Goal: Task Accomplishment & Management: Use online tool/utility

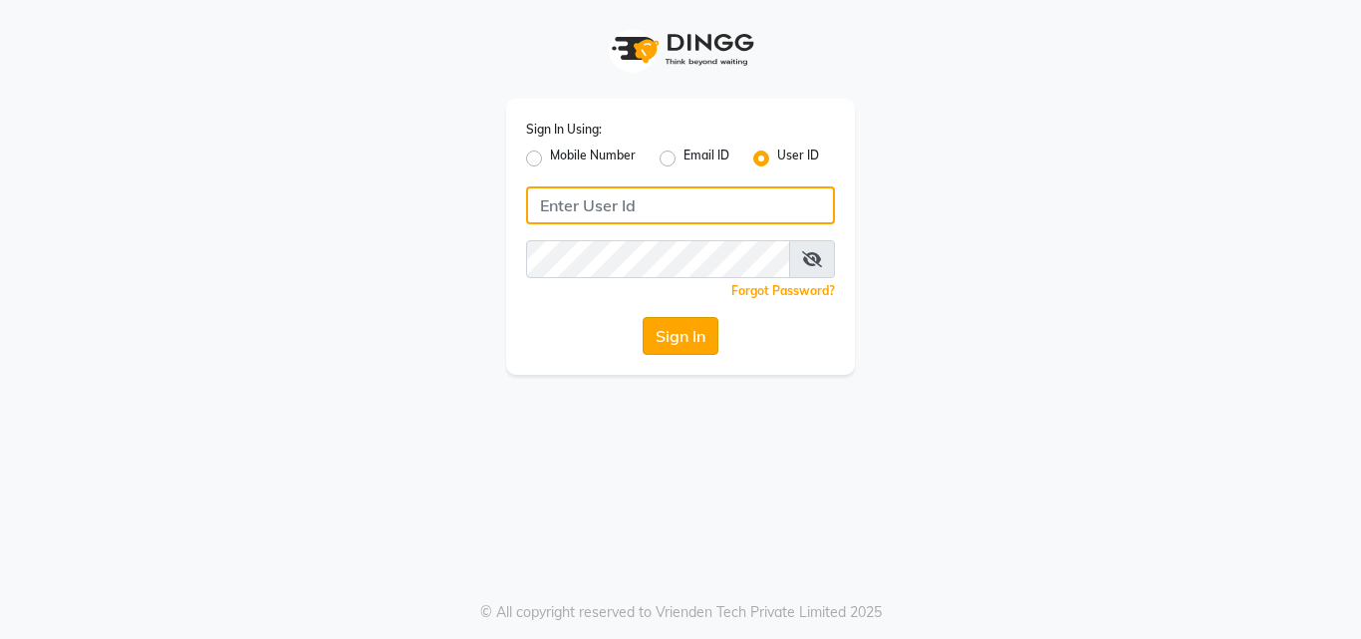
type input "[PERSON_NAME]"
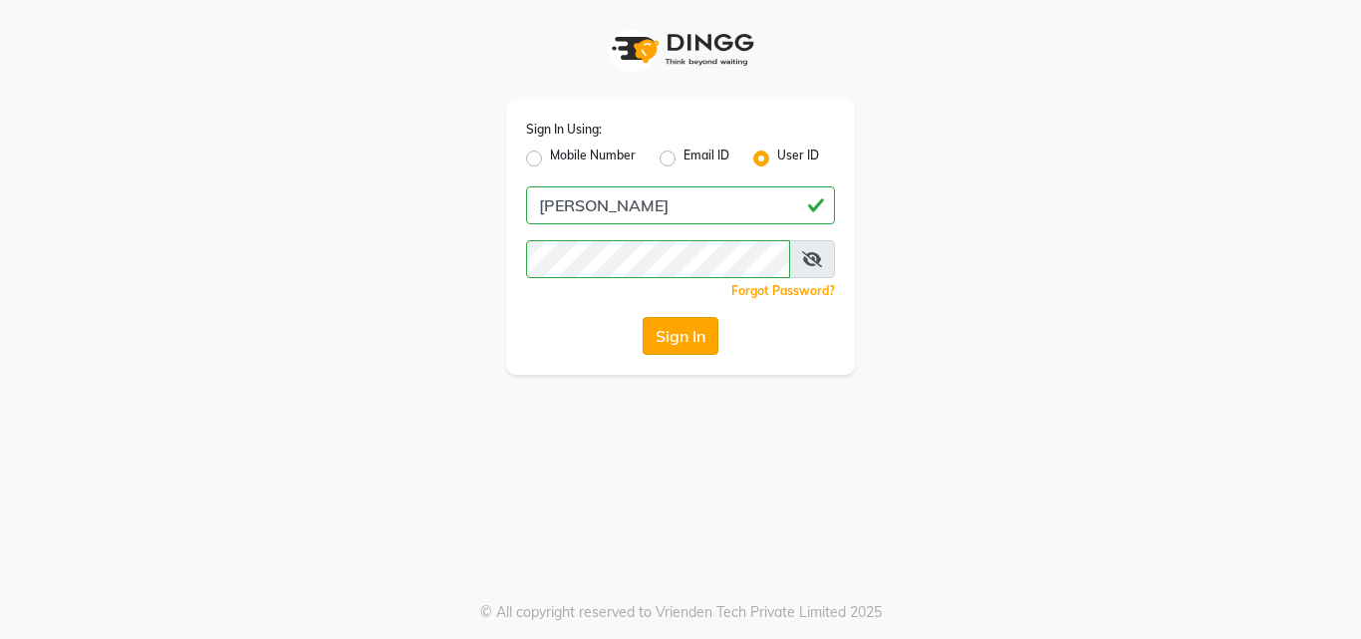
click at [675, 329] on button "Sign In" at bounding box center [681, 336] width 76 height 38
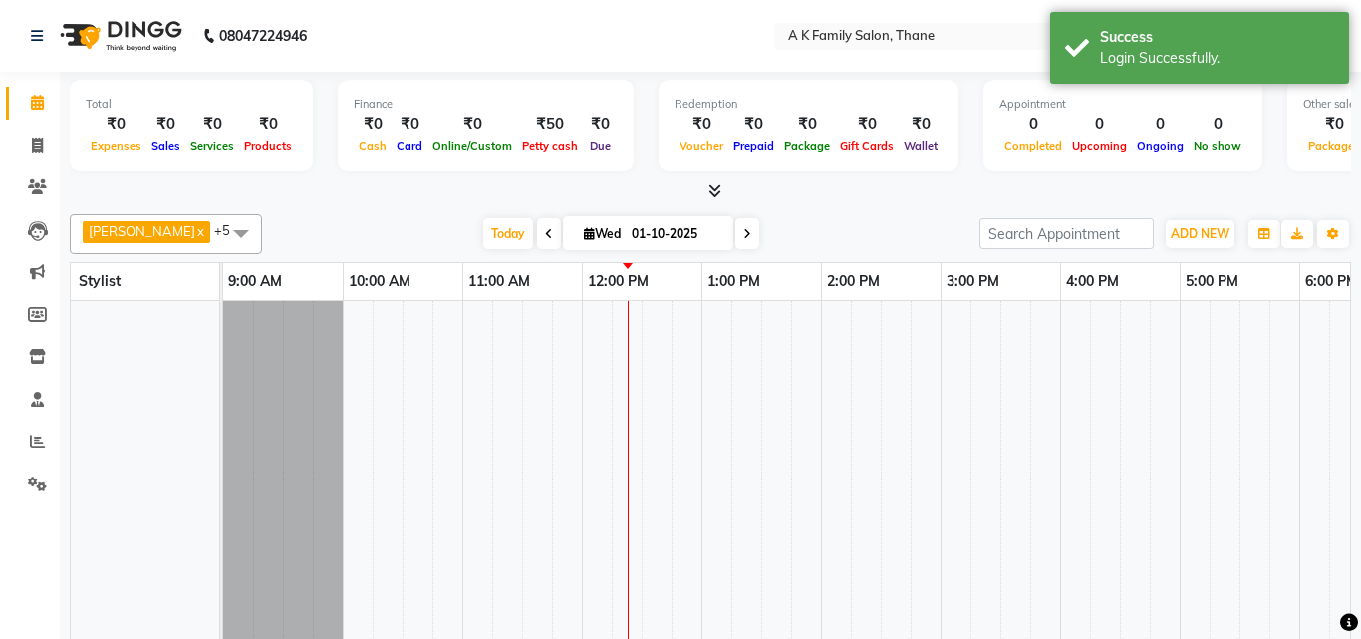
select select "en"
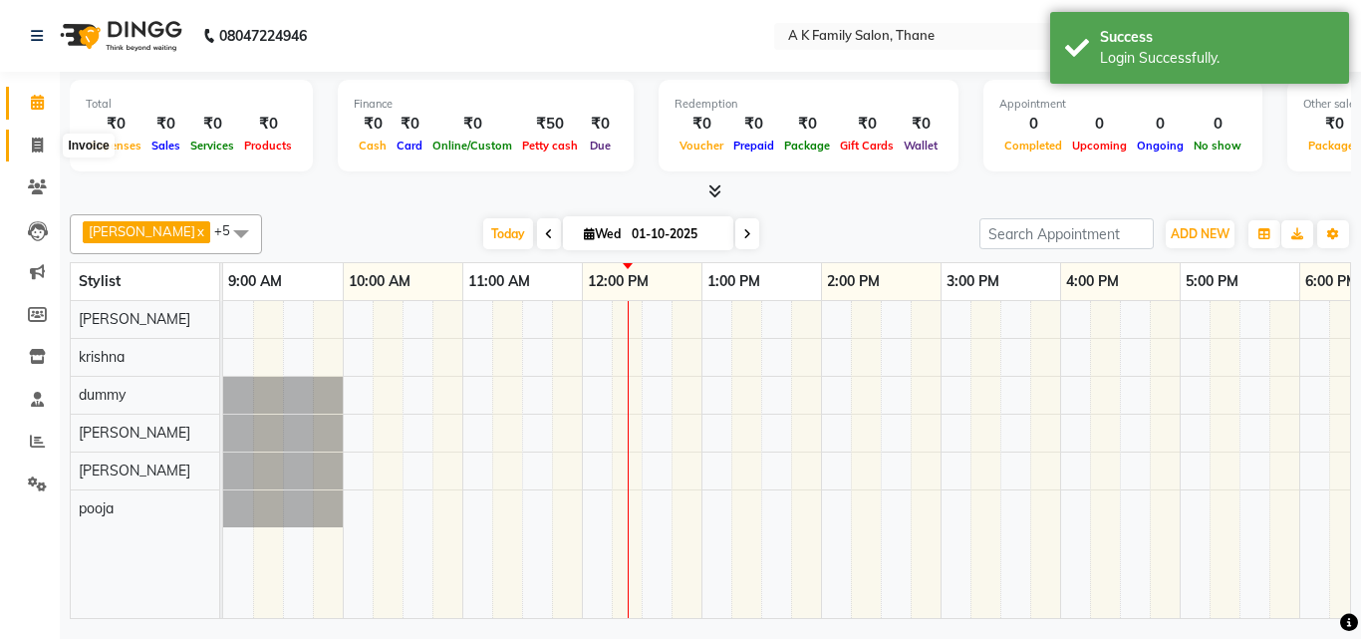
click at [32, 145] on icon at bounding box center [37, 144] width 11 height 15
select select "5033"
select select "service"
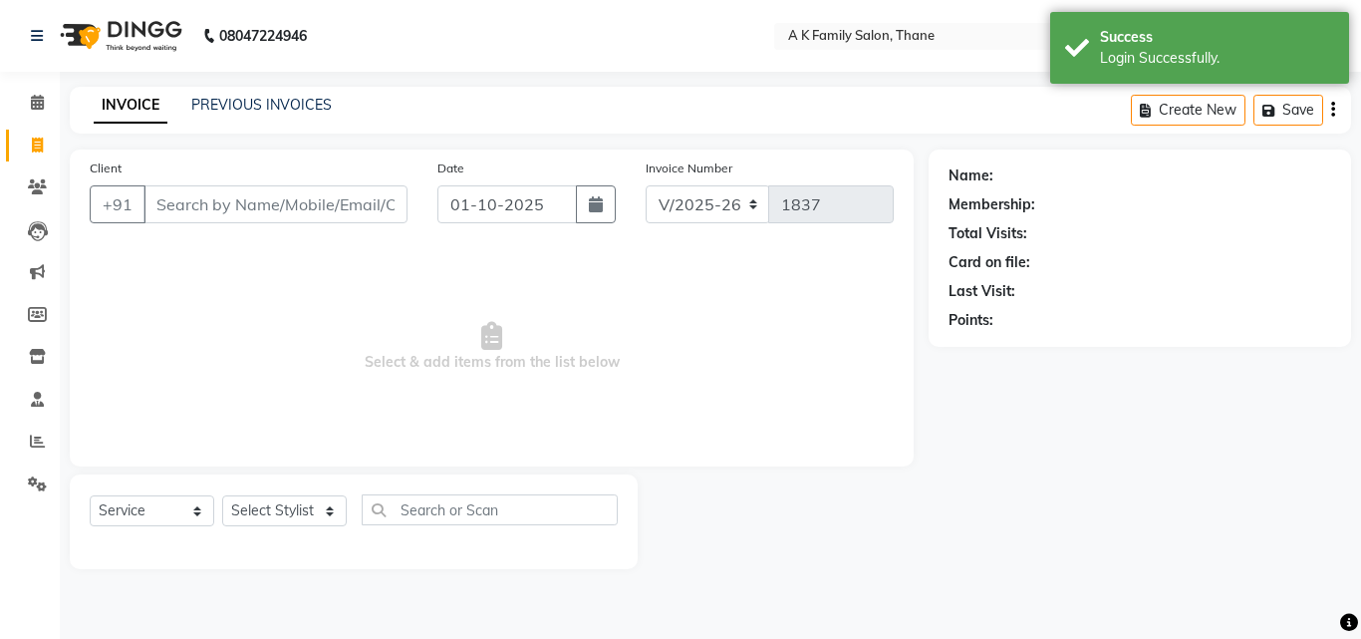
click at [196, 196] on input "Client" at bounding box center [275, 204] width 264 height 38
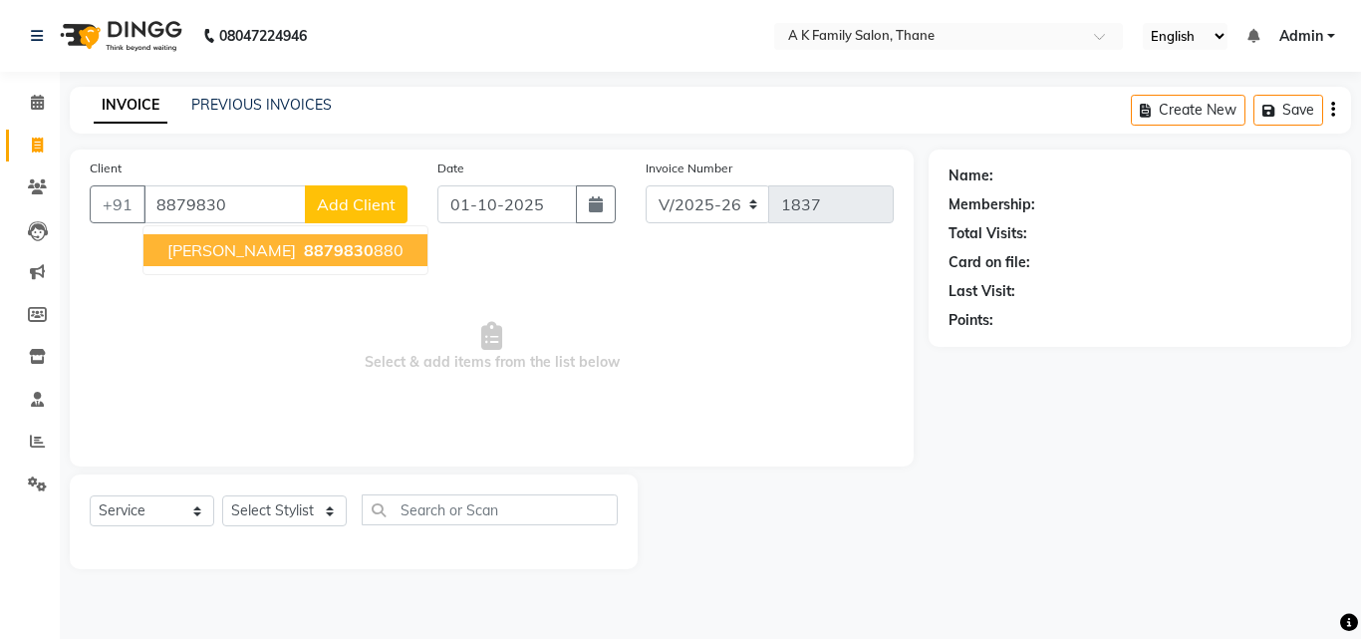
click at [304, 257] on span "8879830" at bounding box center [339, 250] width 70 height 20
type input "8879830880"
select select "1: Object"
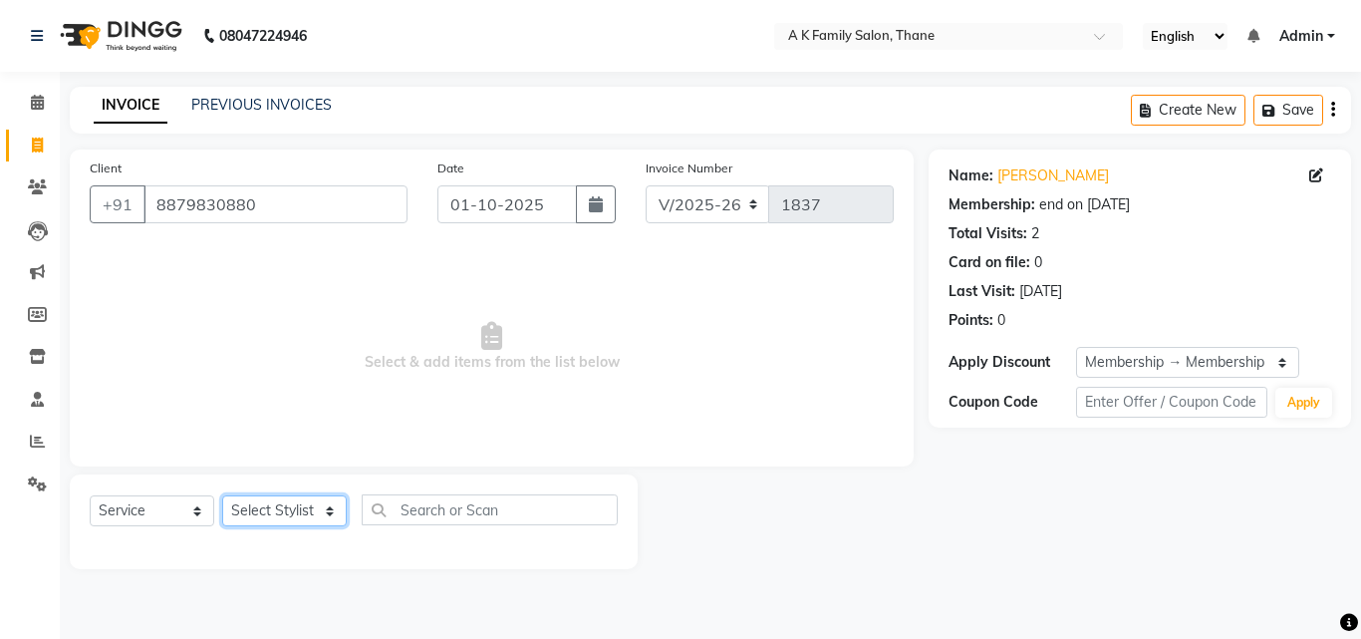
click at [270, 504] on select "Select Stylist [PERSON_NAME] [PERSON_NAME] pooja [PERSON_NAME]" at bounding box center [284, 510] width 125 height 31
select select "52627"
click at [222, 495] on select "Select Stylist [PERSON_NAME] [PERSON_NAME] pooja [PERSON_NAME]" at bounding box center [284, 510] width 125 height 31
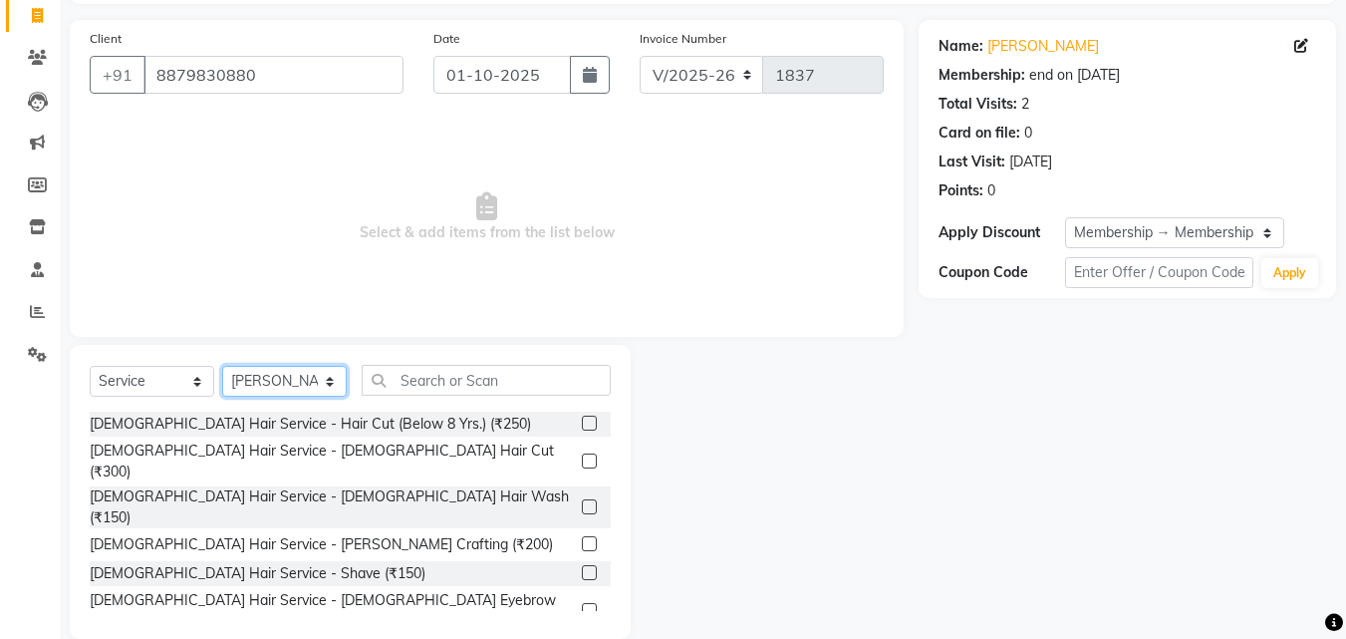
scroll to position [159, 0]
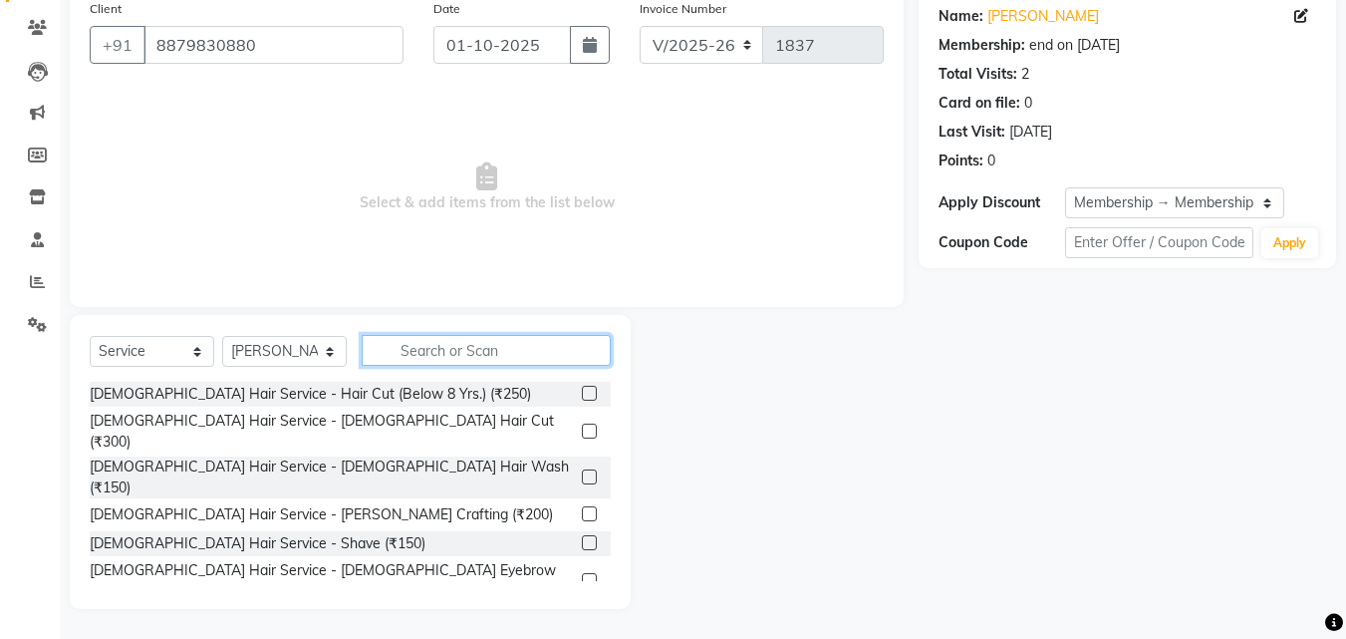
click at [425, 344] on input "text" at bounding box center [486, 350] width 249 height 31
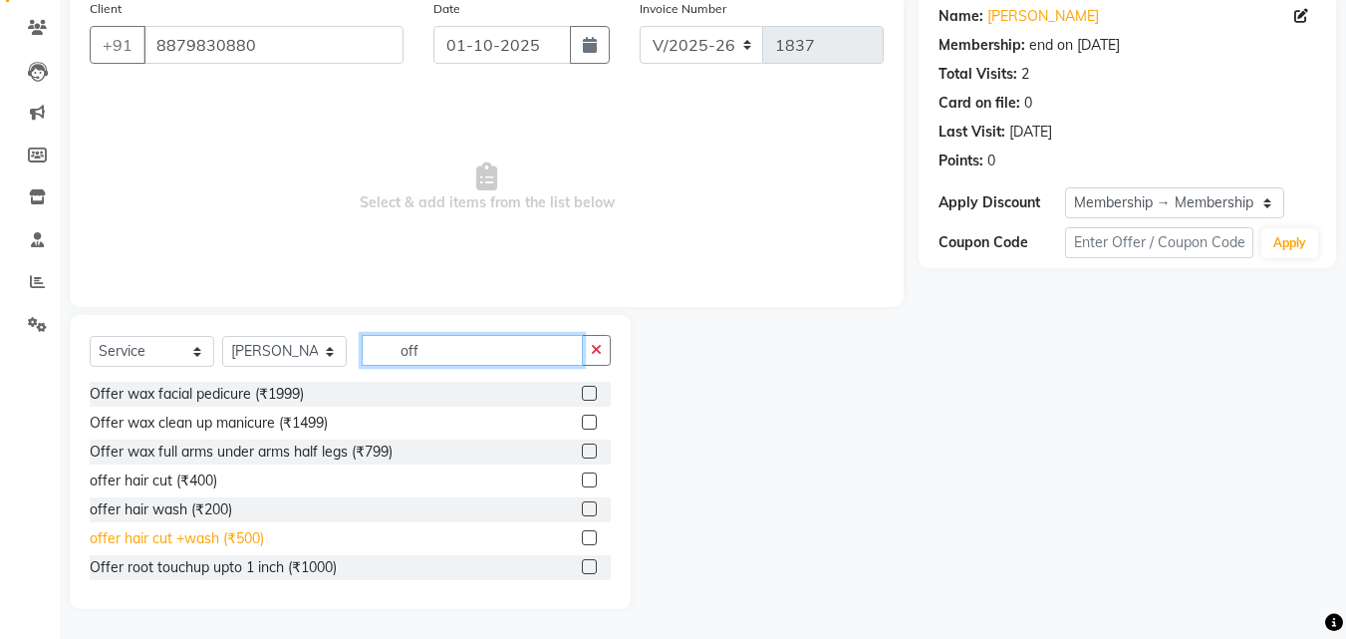
type input "off"
click at [208, 531] on div "offer hair cut +wash (₹500)" at bounding box center [177, 538] width 174 height 21
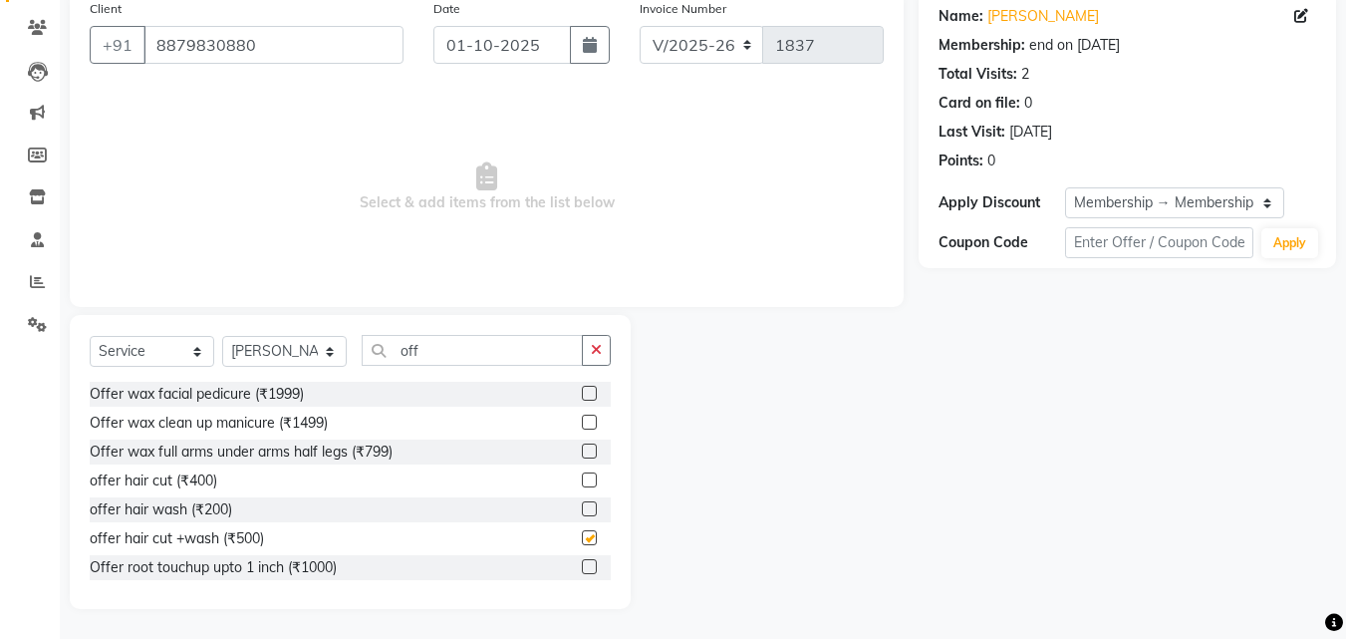
checkbox input "false"
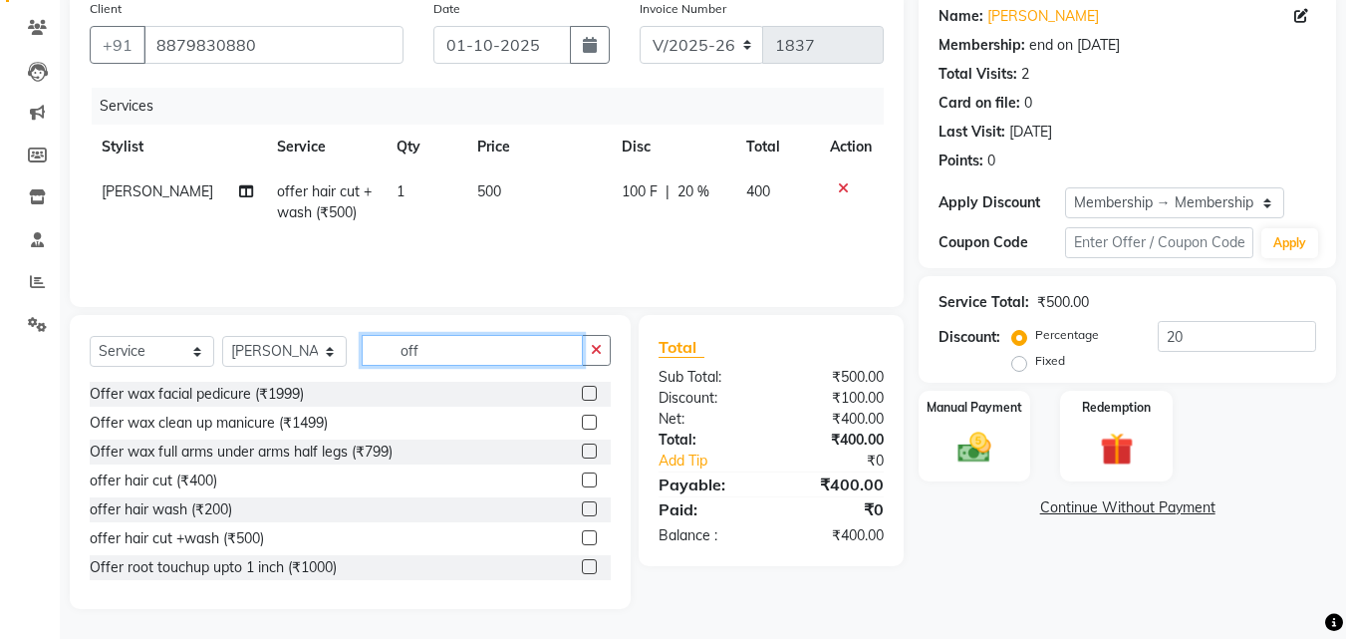
click at [430, 355] on input "off" at bounding box center [472, 350] width 221 height 31
type input "o"
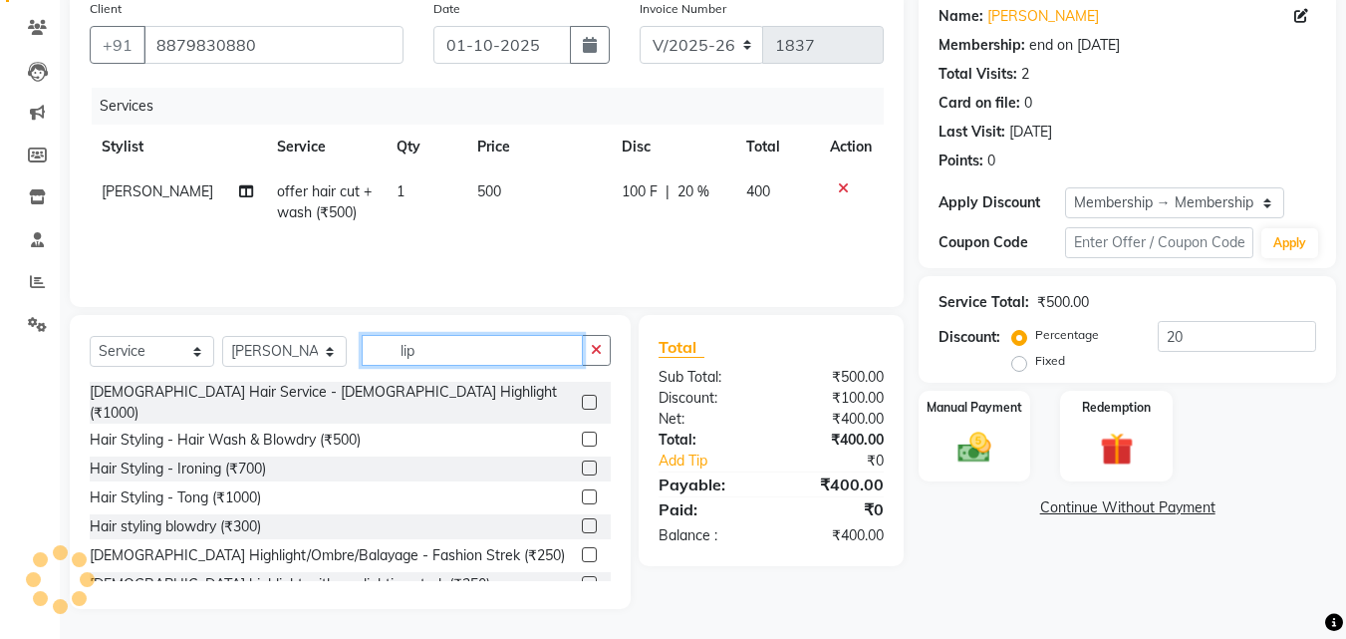
scroll to position [133, 0]
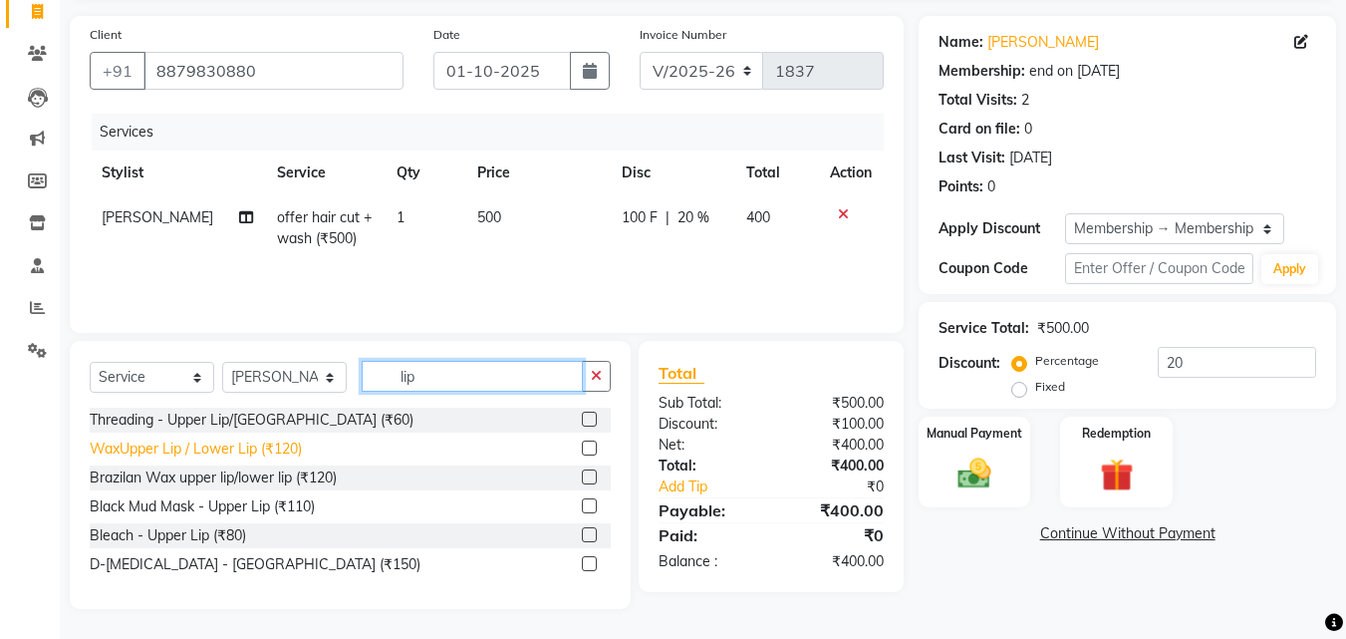
type input "lip"
click at [285, 450] on div "WaxUpper Lip / Lower Lip (₹120)" at bounding box center [196, 448] width 212 height 21
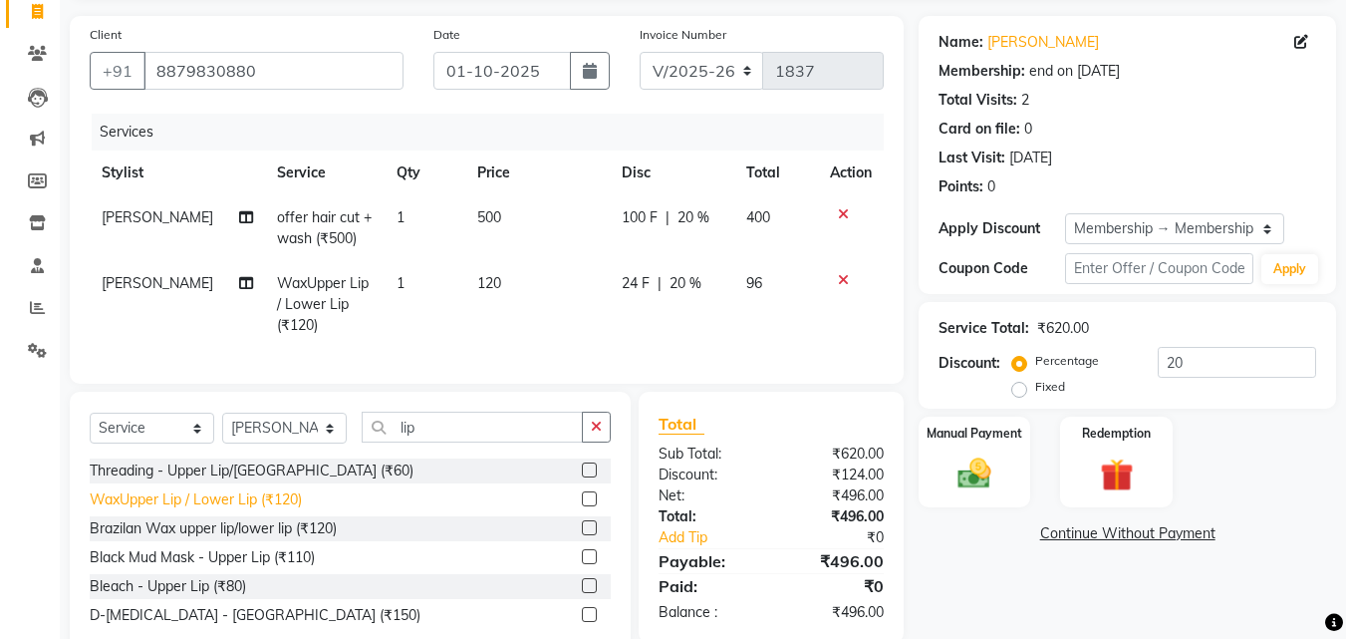
click at [256, 510] on div "WaxUpper Lip / Lower Lip (₹120)" at bounding box center [196, 499] width 212 height 21
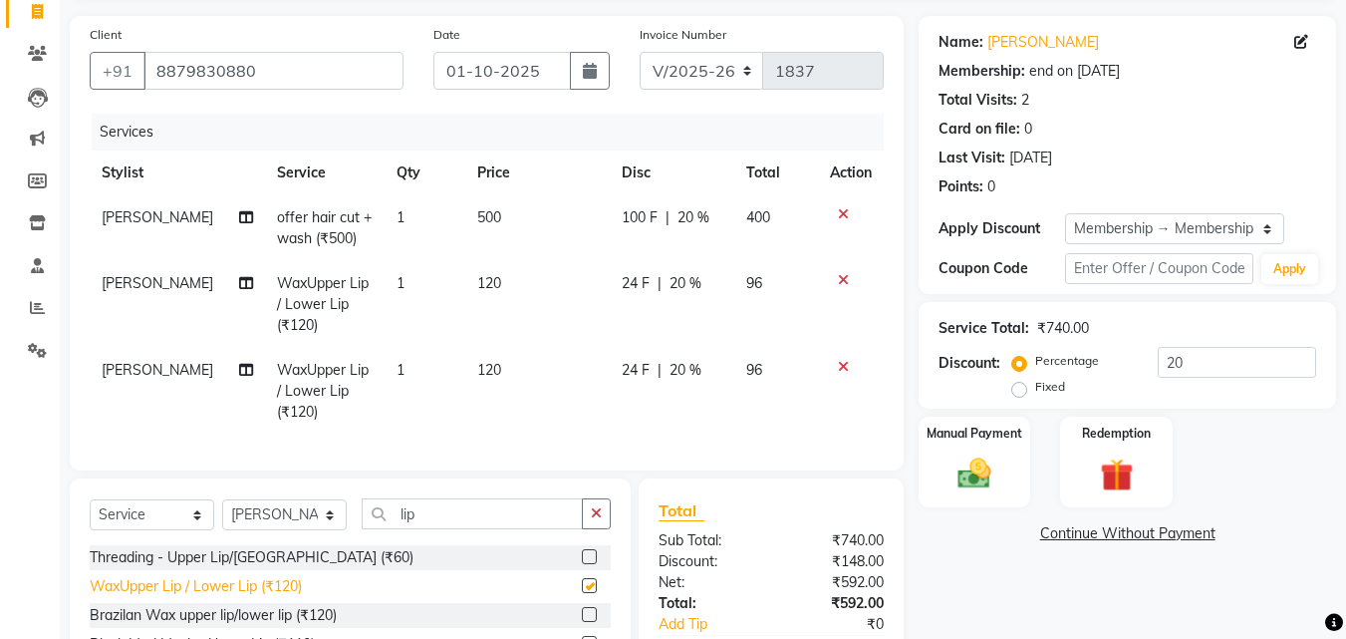
checkbox input "false"
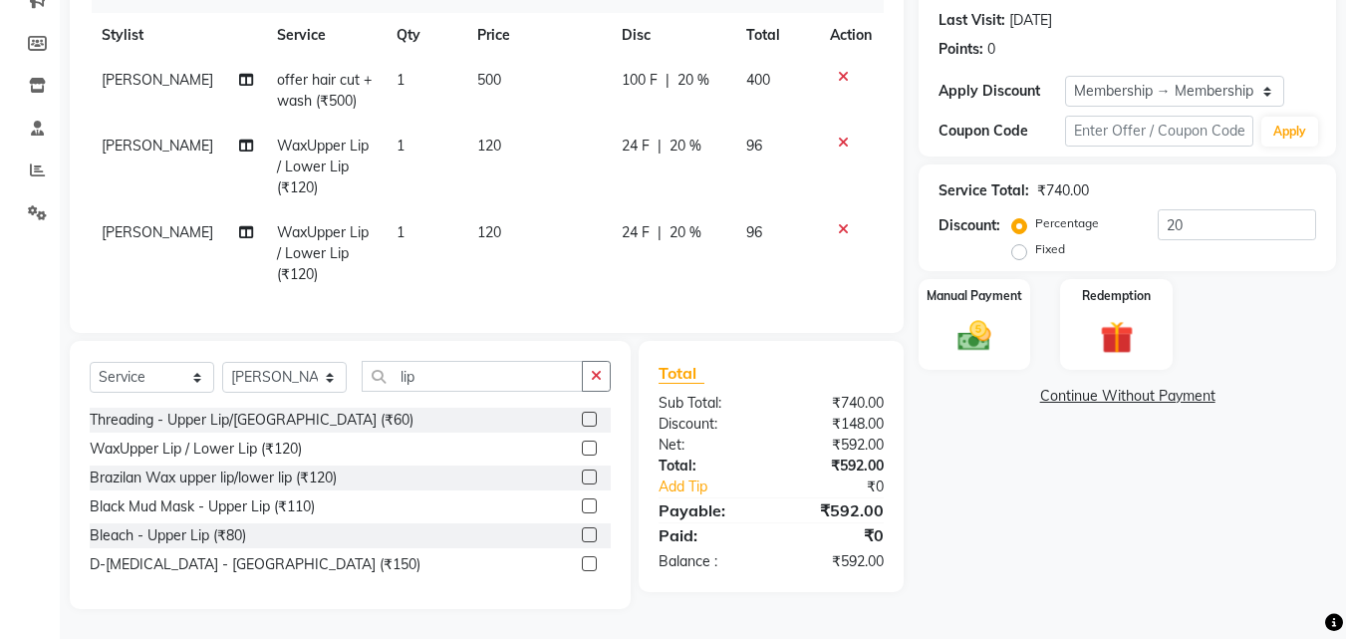
scroll to position [286, 0]
click at [435, 379] on input "lip" at bounding box center [472, 376] width 221 height 31
type input "l"
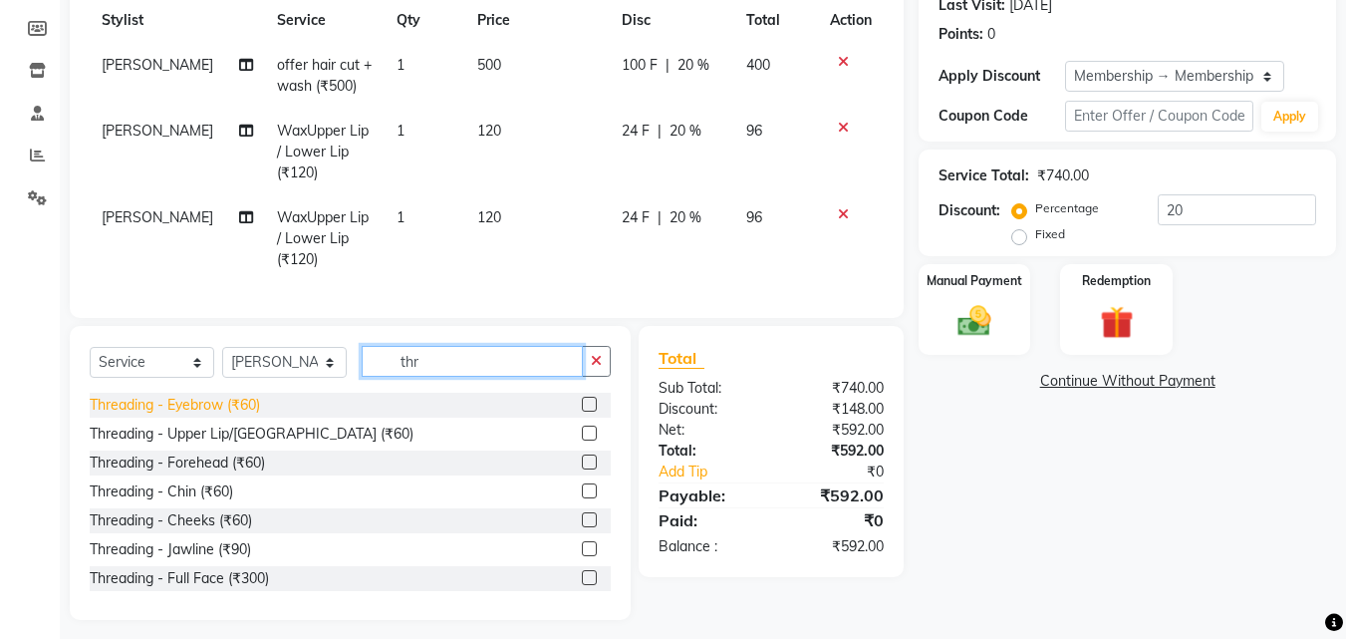
type input "thr"
click at [235, 415] on div "Threading - Eyebrow (₹60)" at bounding box center [175, 404] width 170 height 21
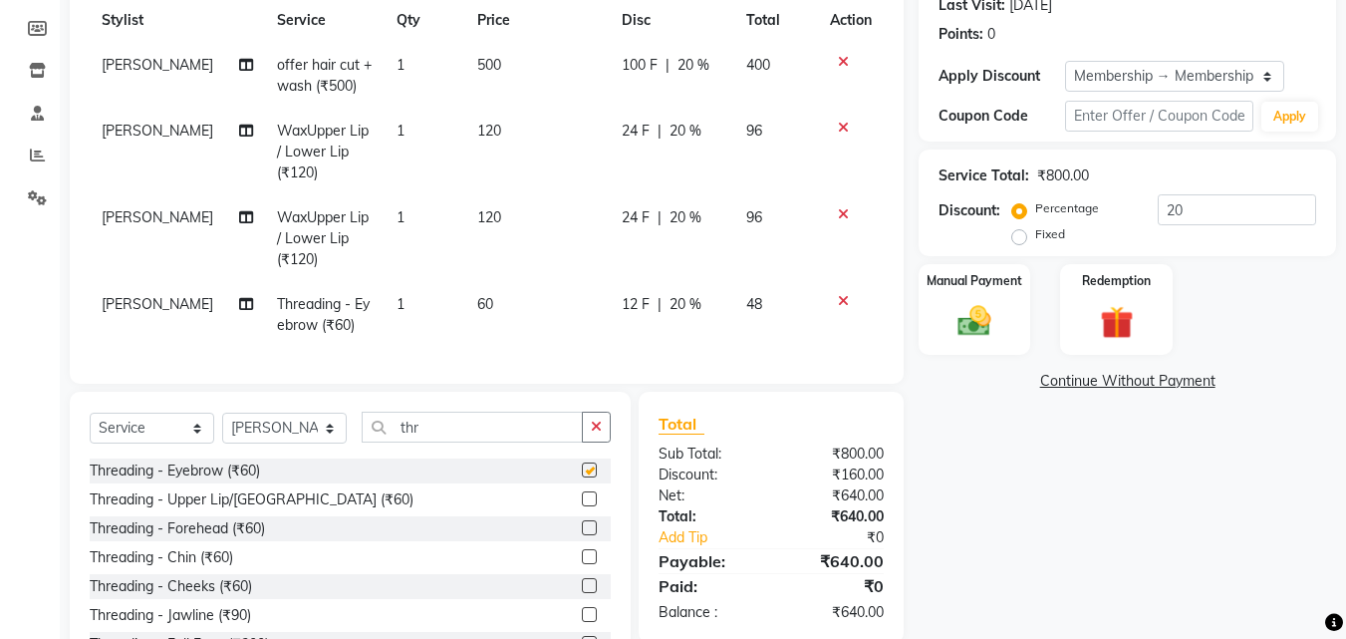
checkbox input "false"
click at [507, 299] on td "60" at bounding box center [537, 315] width 145 height 66
select select "52627"
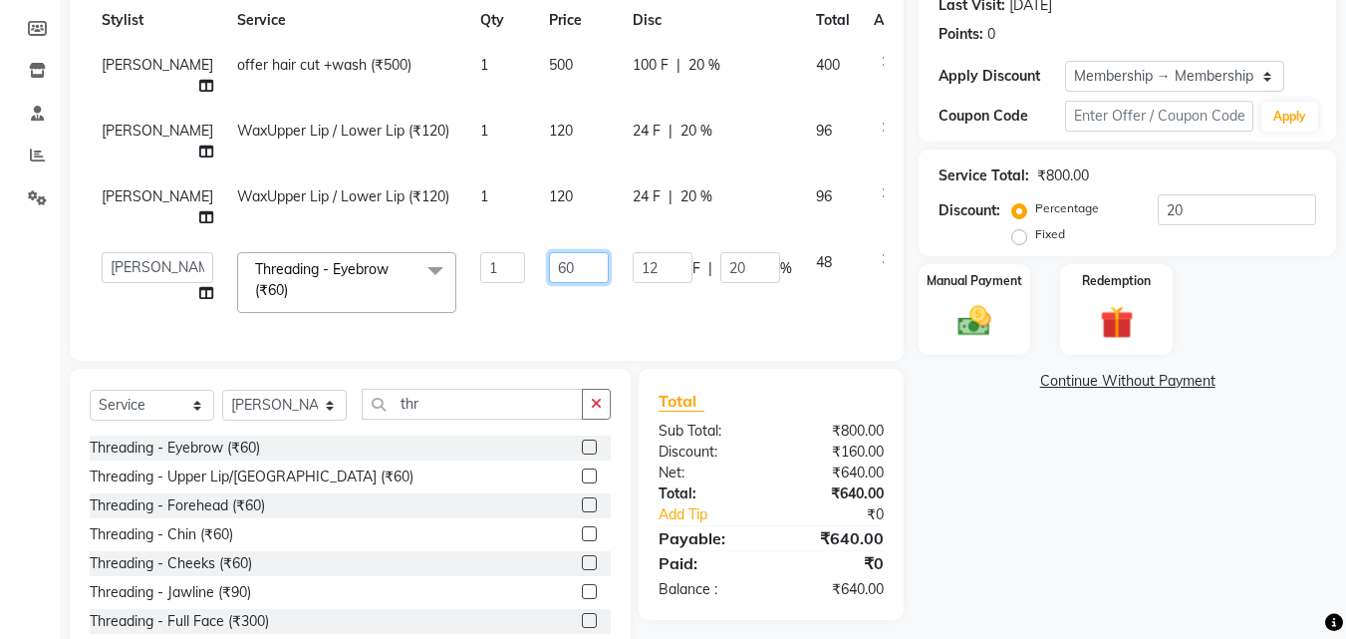
click at [549, 252] on input "60" at bounding box center [579, 267] width 60 height 31
type input "6"
type input "50"
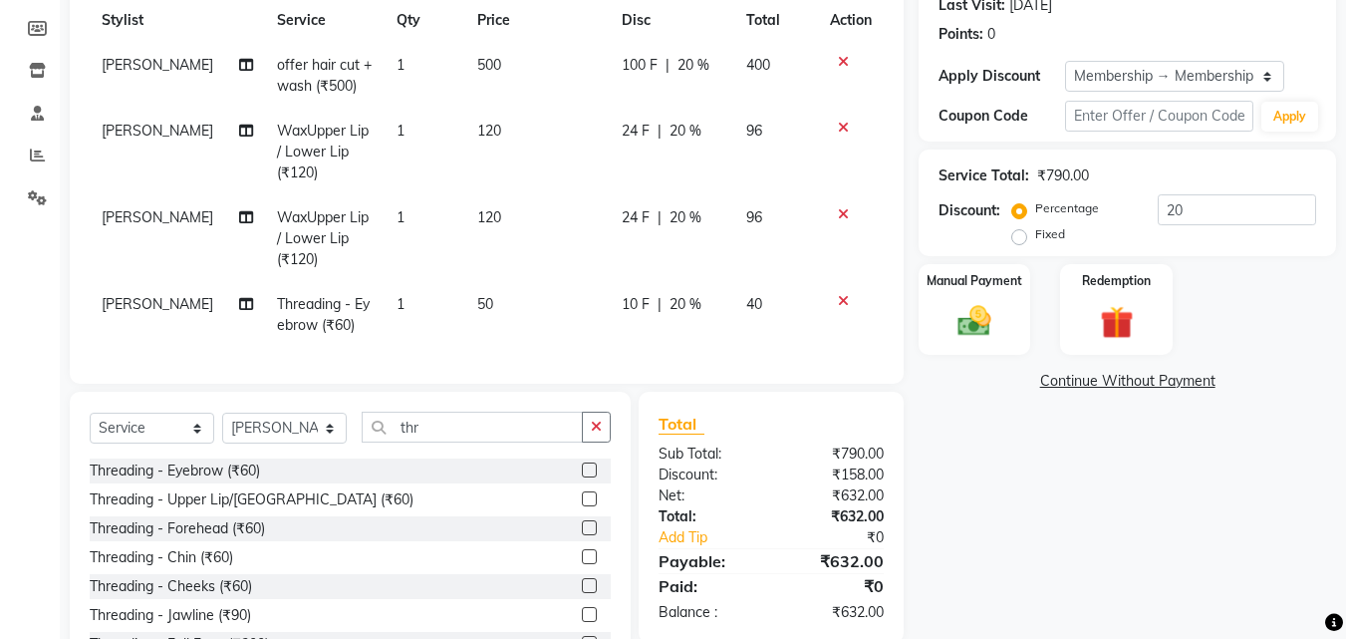
click at [514, 245] on tbody "[PERSON_NAME] offer hair cut +wash (₹500) 1 500 100 F | 20 % 400 [PERSON_NAME] …" at bounding box center [487, 195] width 794 height 305
click at [106, 221] on span "[PERSON_NAME]" at bounding box center [158, 217] width 112 height 18
select select "52627"
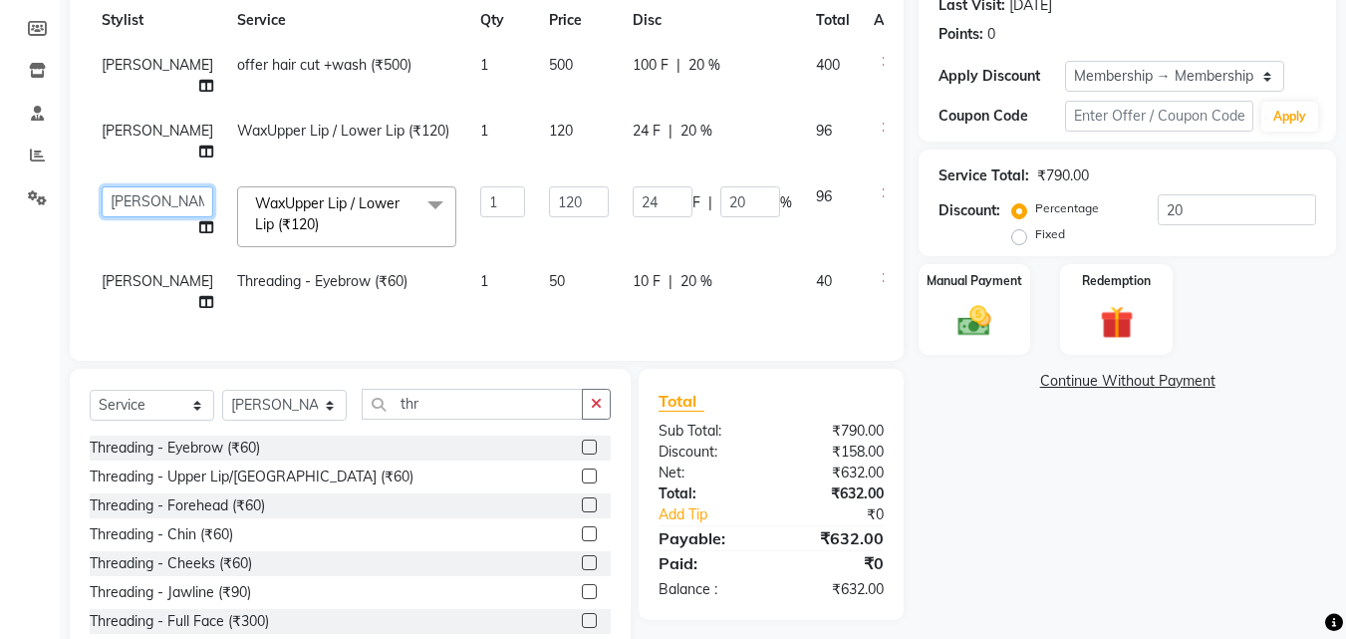
click at [113, 186] on select "[PERSON_NAME] [PERSON_NAME] pooja [PERSON_NAME]" at bounding box center [158, 201] width 112 height 31
select select "91996"
click at [116, 272] on span "[PERSON_NAME]" at bounding box center [158, 281] width 112 height 18
select select "52627"
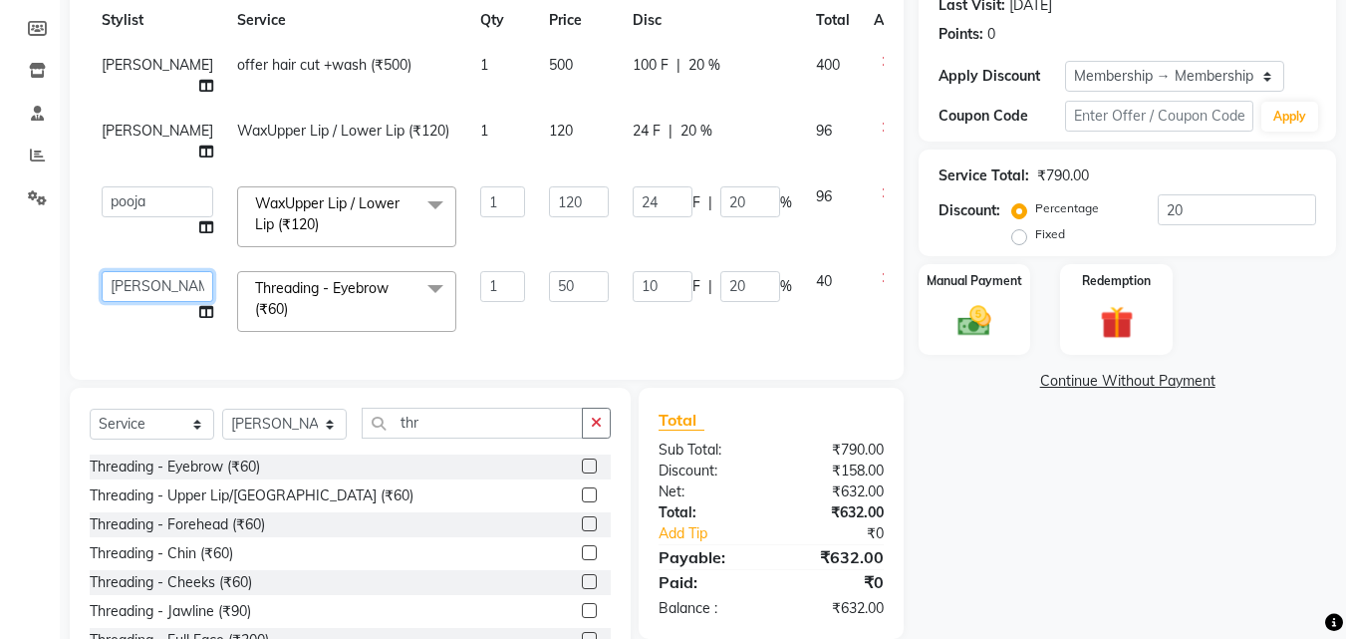
click at [116, 271] on select "[PERSON_NAME] [PERSON_NAME] pooja [PERSON_NAME]" at bounding box center [158, 286] width 112 height 31
select select "91996"
click at [277, 408] on select "Select Stylist [PERSON_NAME] [PERSON_NAME] pooja [PERSON_NAME]" at bounding box center [284, 423] width 125 height 31
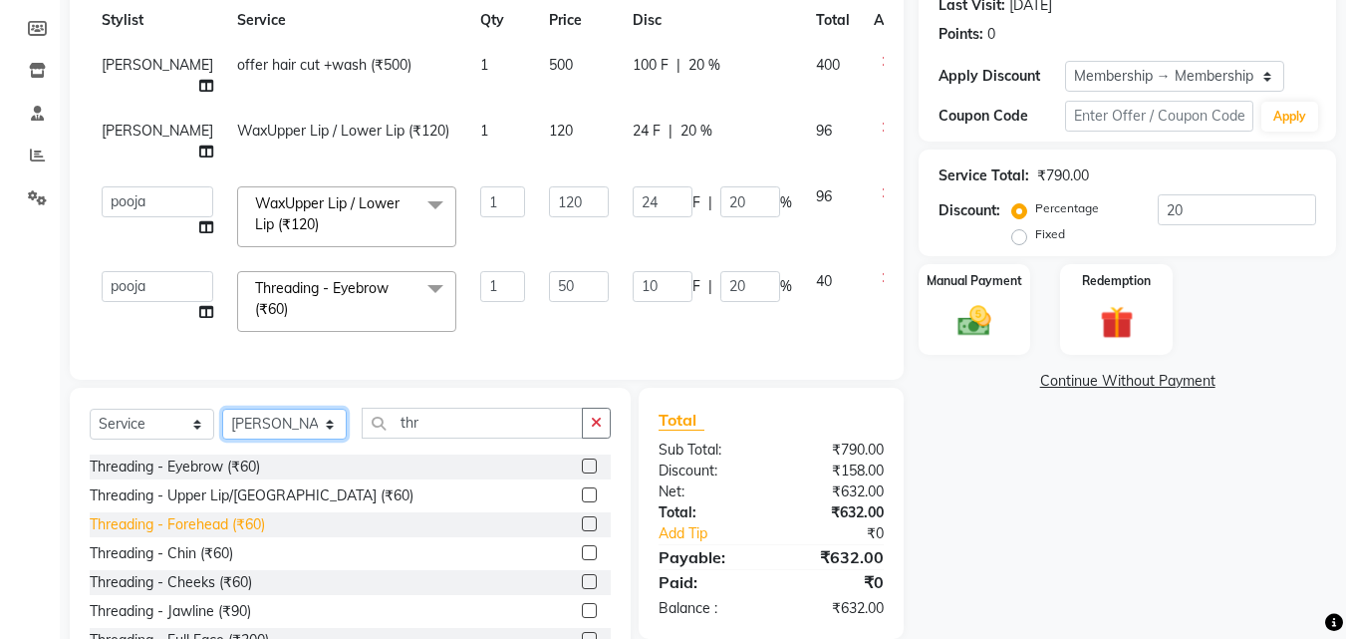
select select "34236"
click at [222, 408] on select "Select Stylist [PERSON_NAME] [PERSON_NAME] pooja [PERSON_NAME]" at bounding box center [284, 423] width 125 height 31
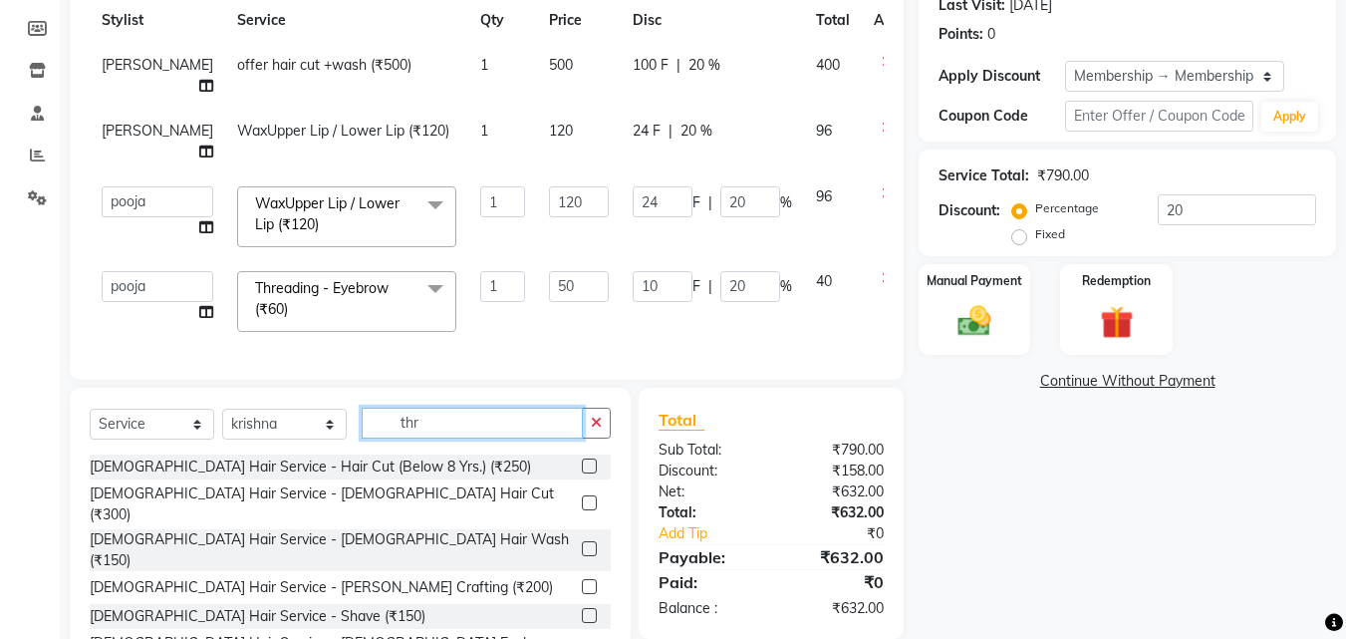
click at [441, 407] on input "thr" at bounding box center [472, 422] width 221 height 31
type input "t"
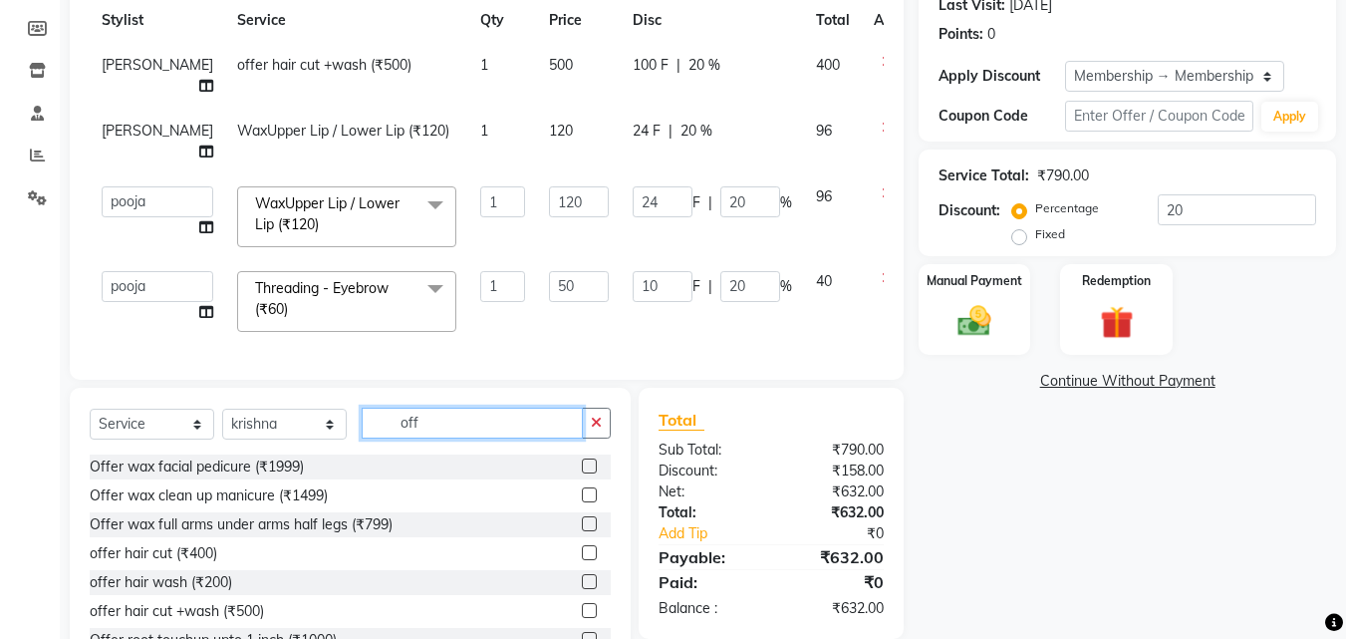
click at [443, 407] on input "off" at bounding box center [472, 422] width 221 height 31
type input "o"
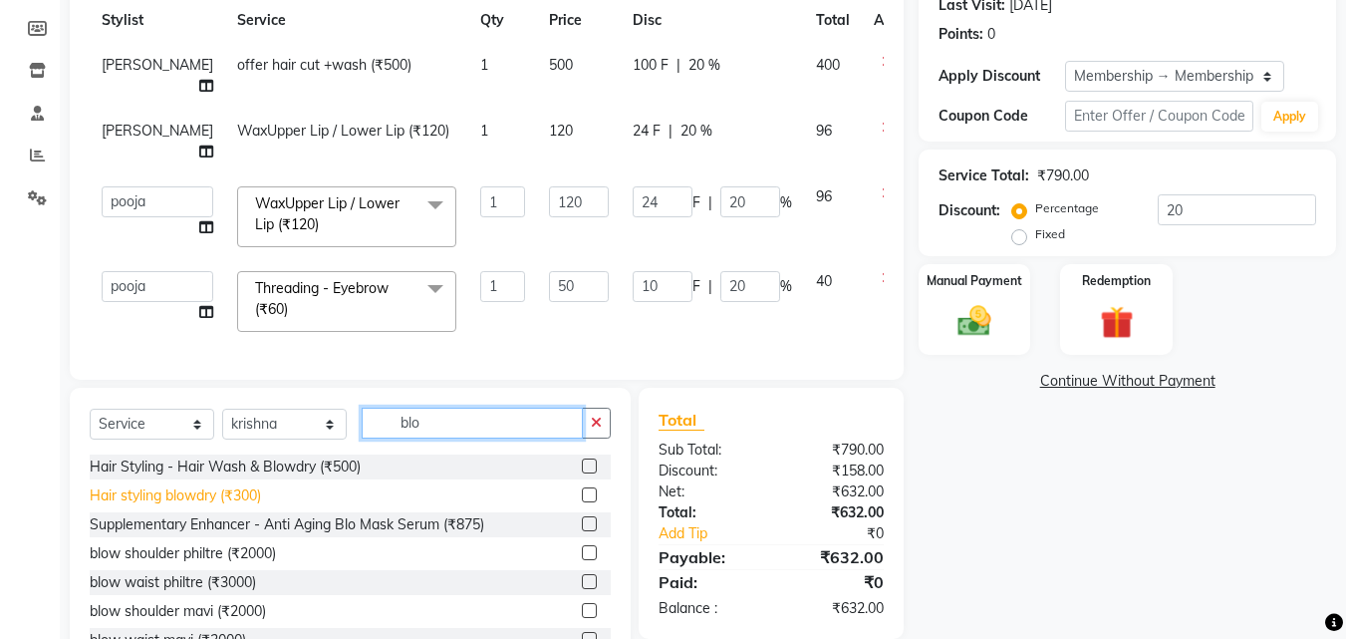
type input "blo"
click at [236, 485] on div "Hair styling blowdry (₹300)" at bounding box center [175, 495] width 171 height 21
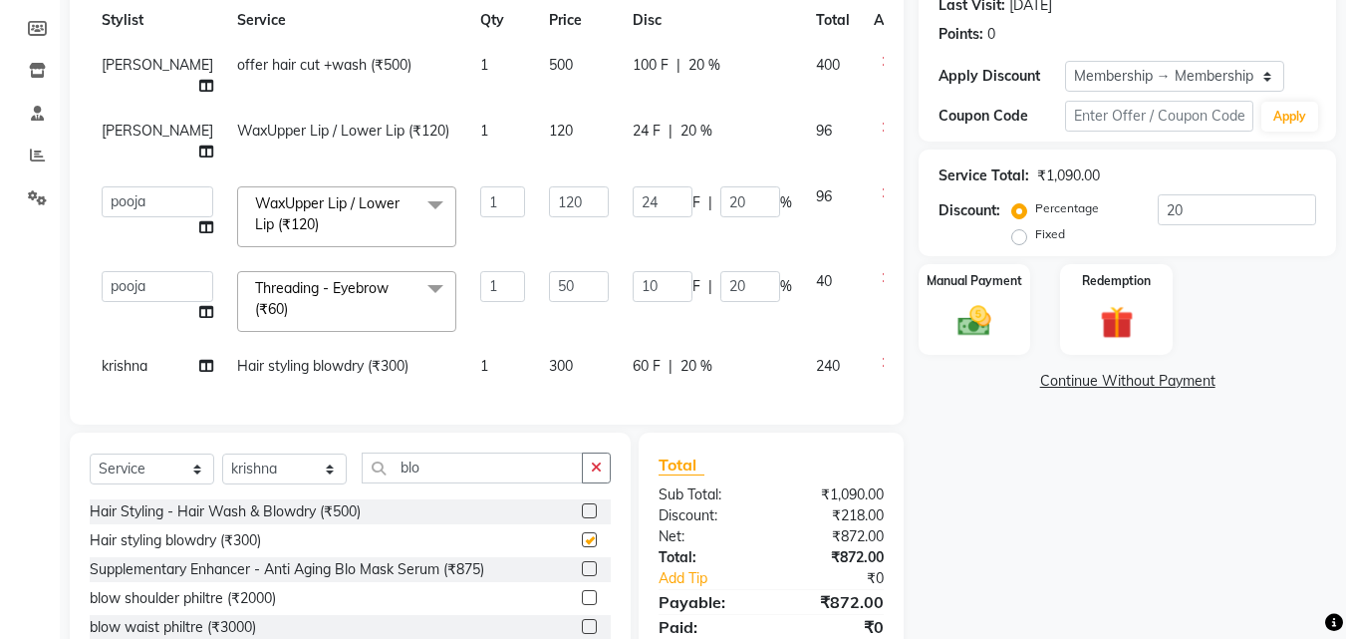
checkbox input "false"
click at [1182, 216] on input "20" at bounding box center [1237, 209] width 158 height 31
type input "2"
type input "2.4"
type input "2"
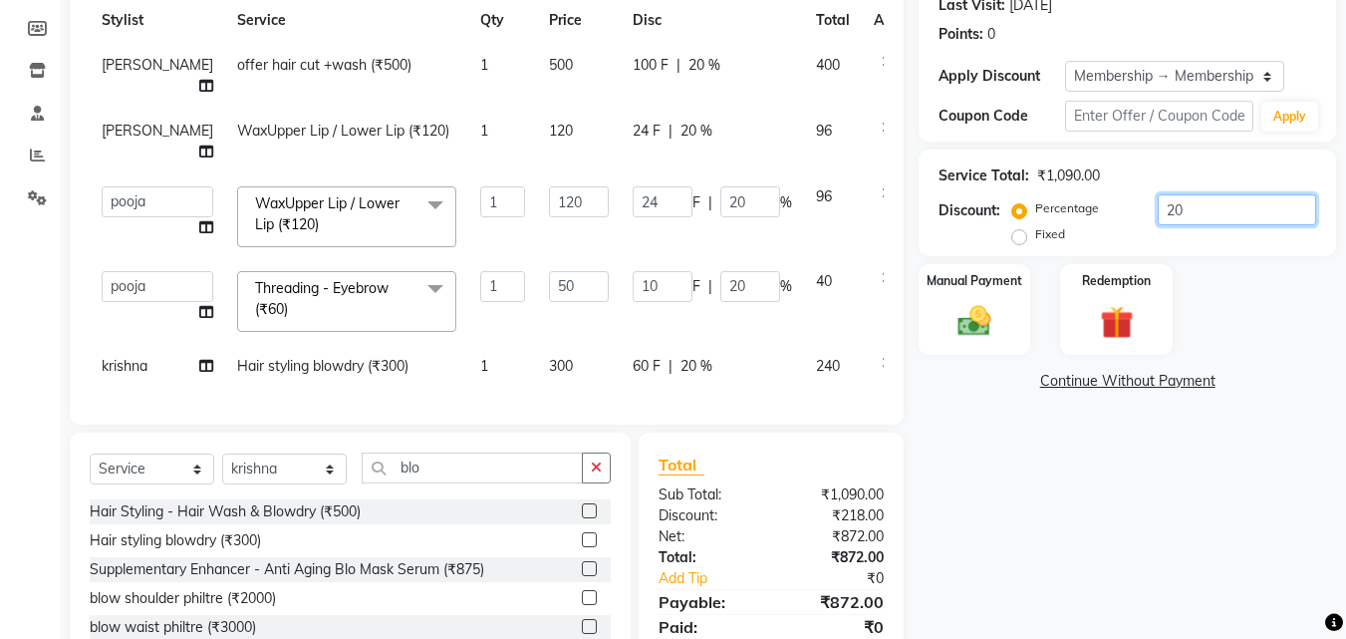
type input "1"
type input "2"
type input "0"
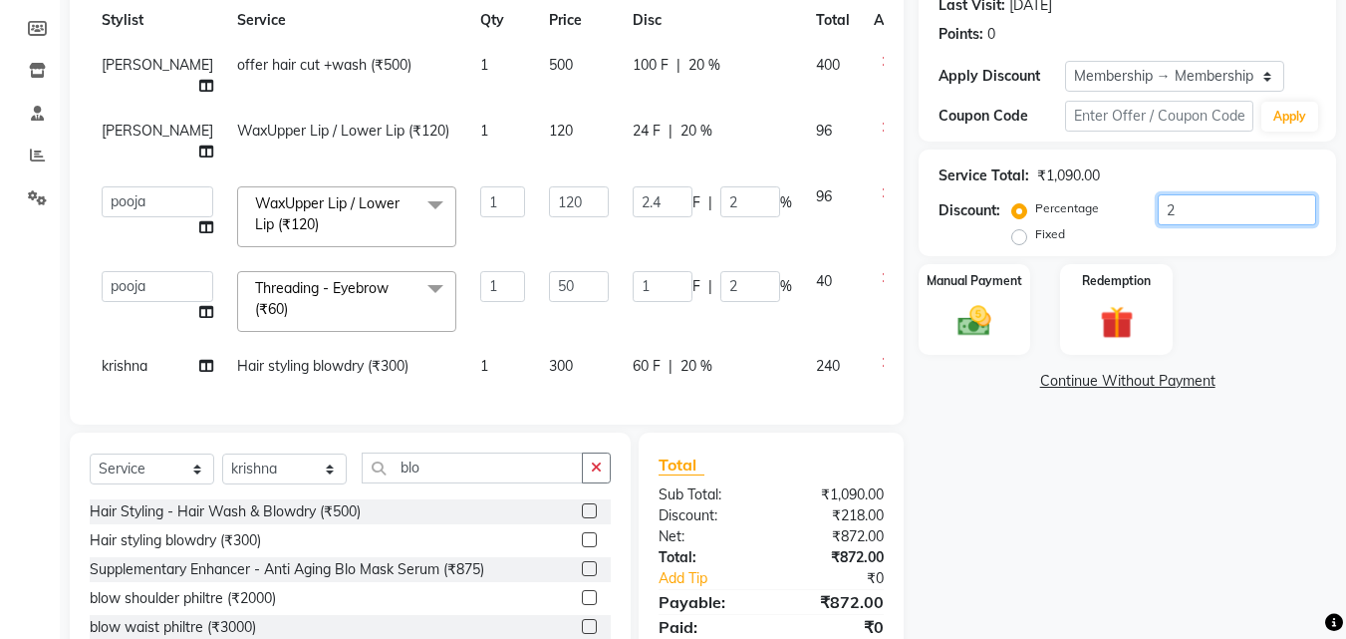
type input "0"
click at [978, 326] on img at bounding box center [974, 321] width 56 height 40
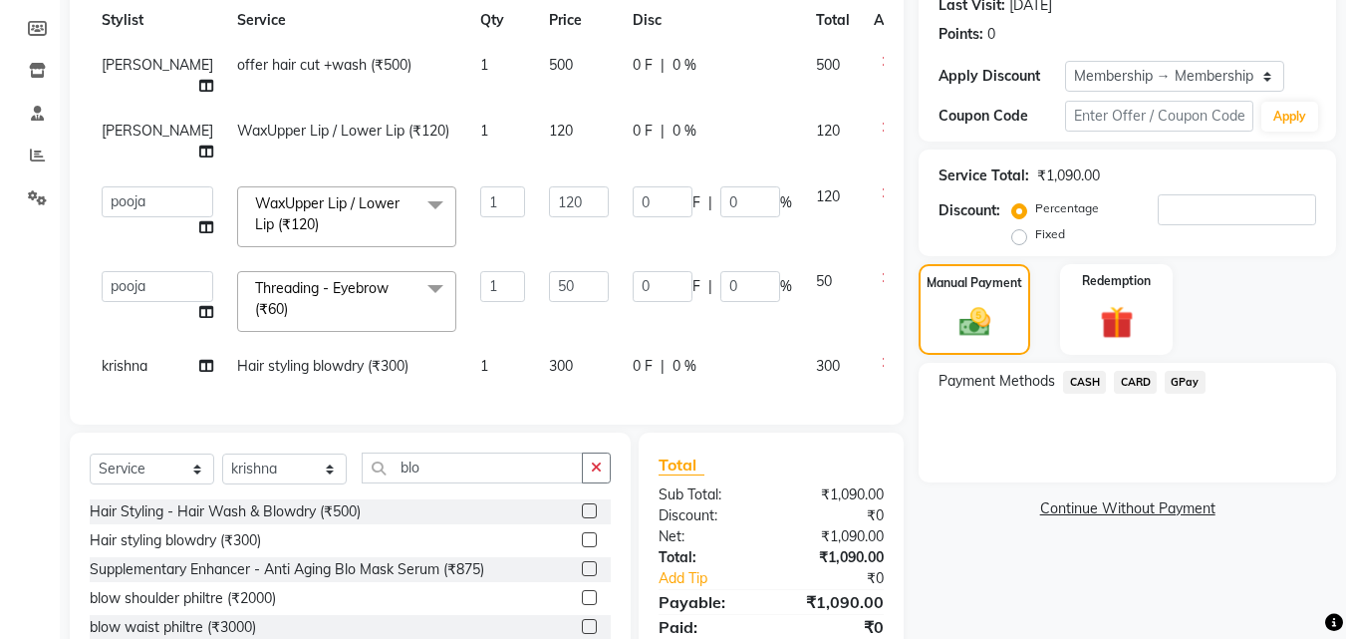
click at [1187, 382] on span "GPay" at bounding box center [1185, 382] width 41 height 23
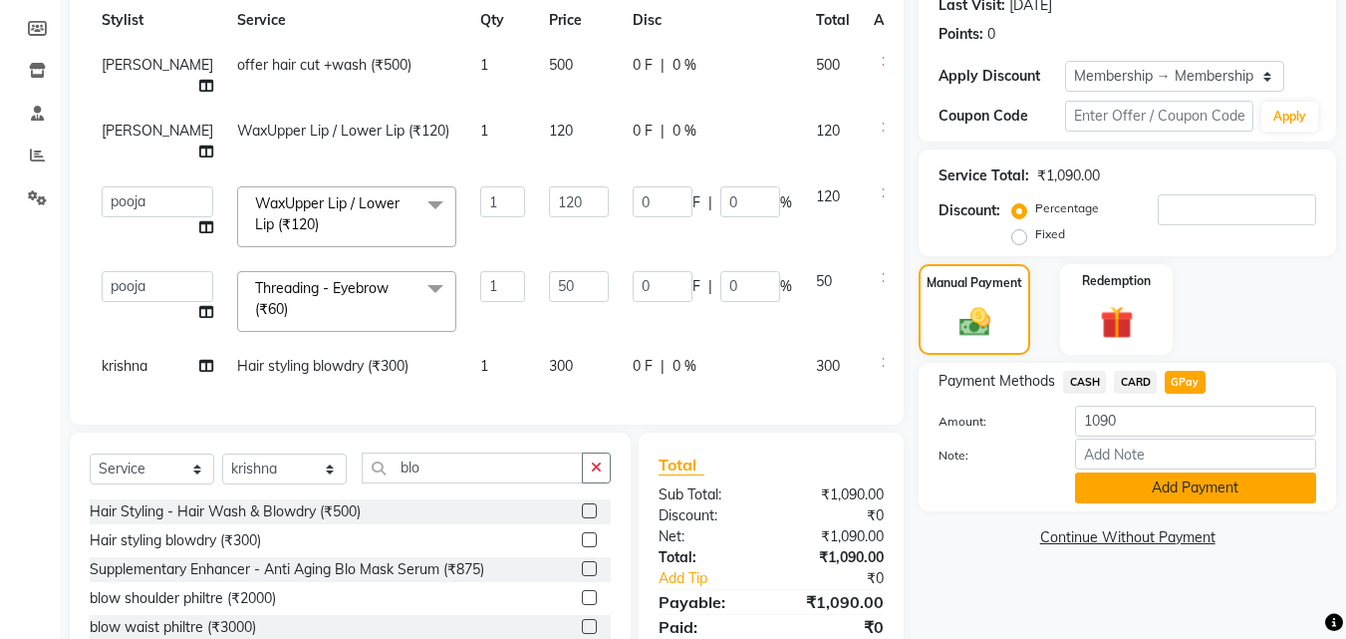
click at [1159, 491] on button "Add Payment" at bounding box center [1195, 487] width 241 height 31
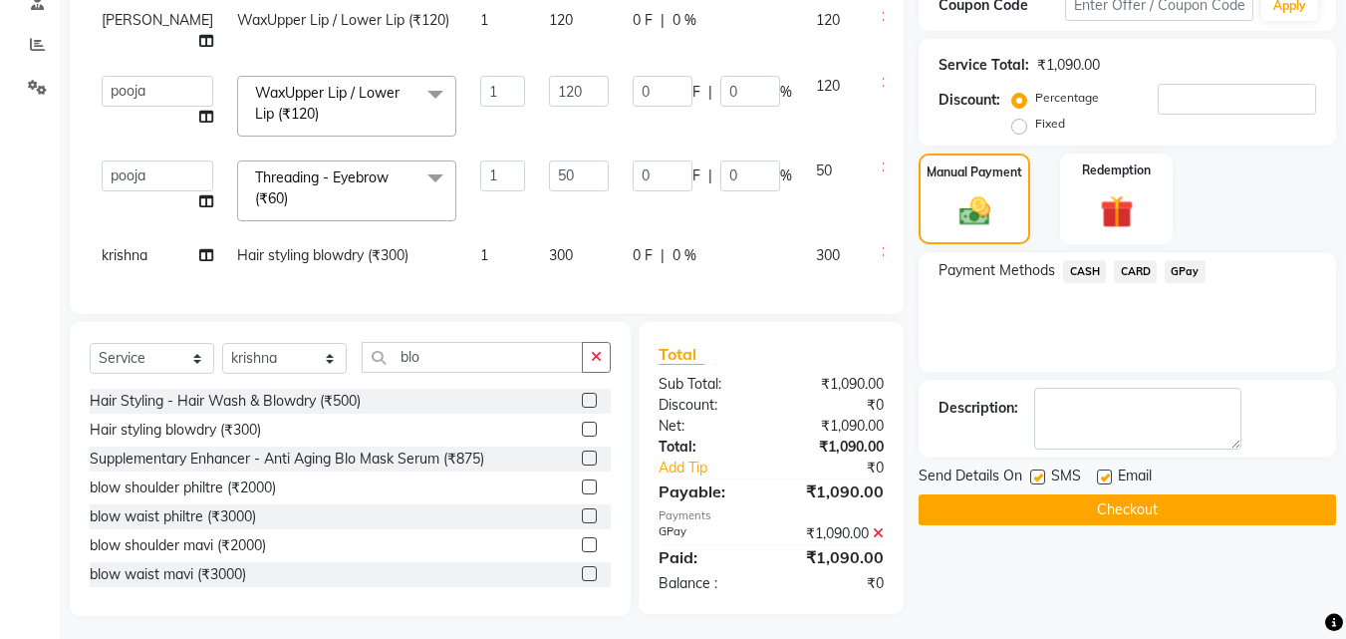
scroll to position [397, 0]
click at [1163, 505] on button "Checkout" at bounding box center [1126, 508] width 417 height 31
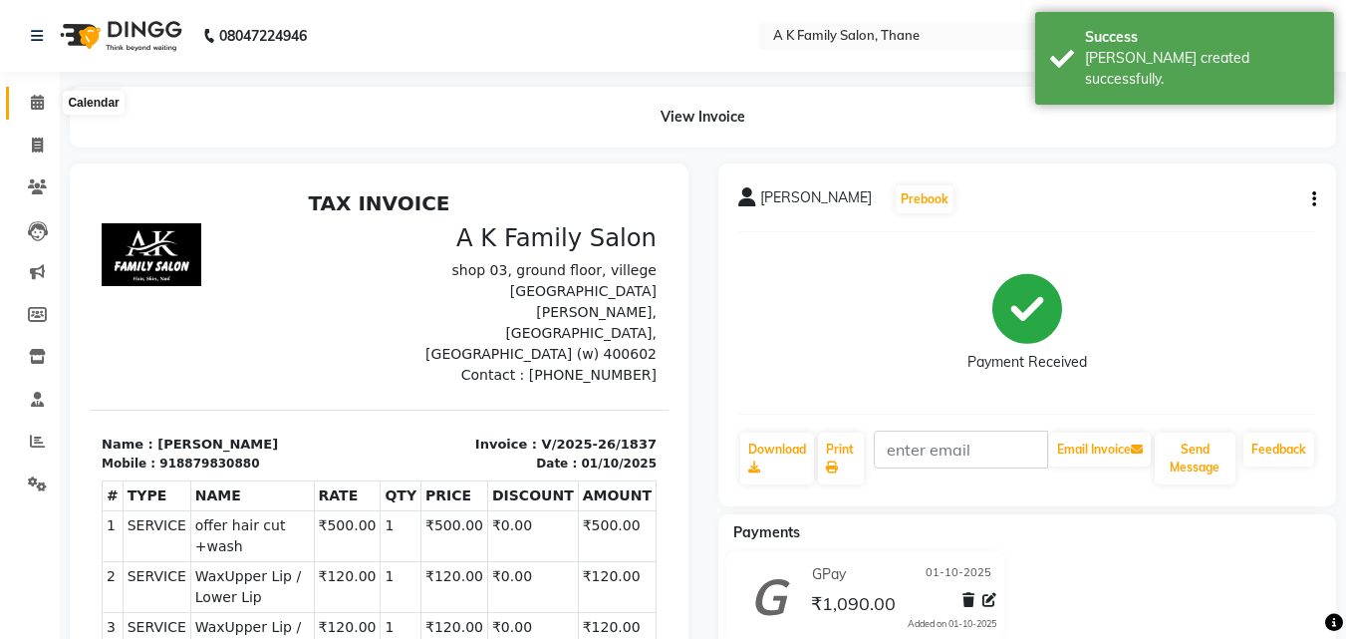
click at [32, 99] on icon at bounding box center [37, 102] width 13 height 15
